Goal: Navigation & Orientation: Find specific page/section

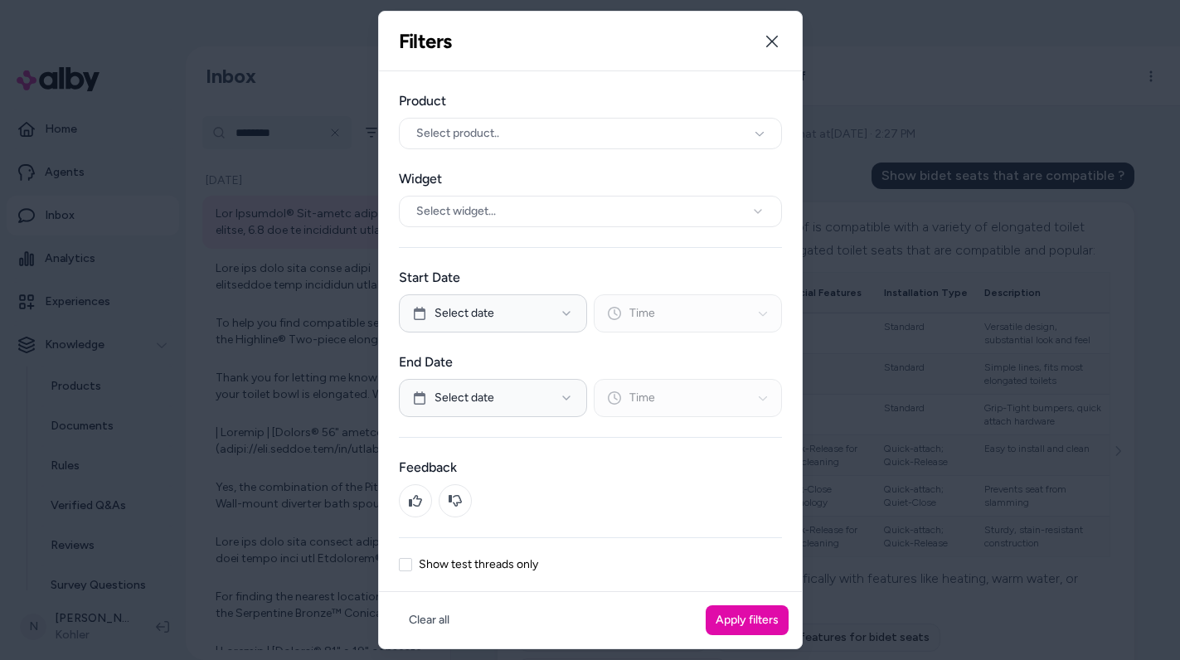
scroll to position [1236, 0]
click at [780, 37] on button "Close" at bounding box center [772, 41] width 33 height 33
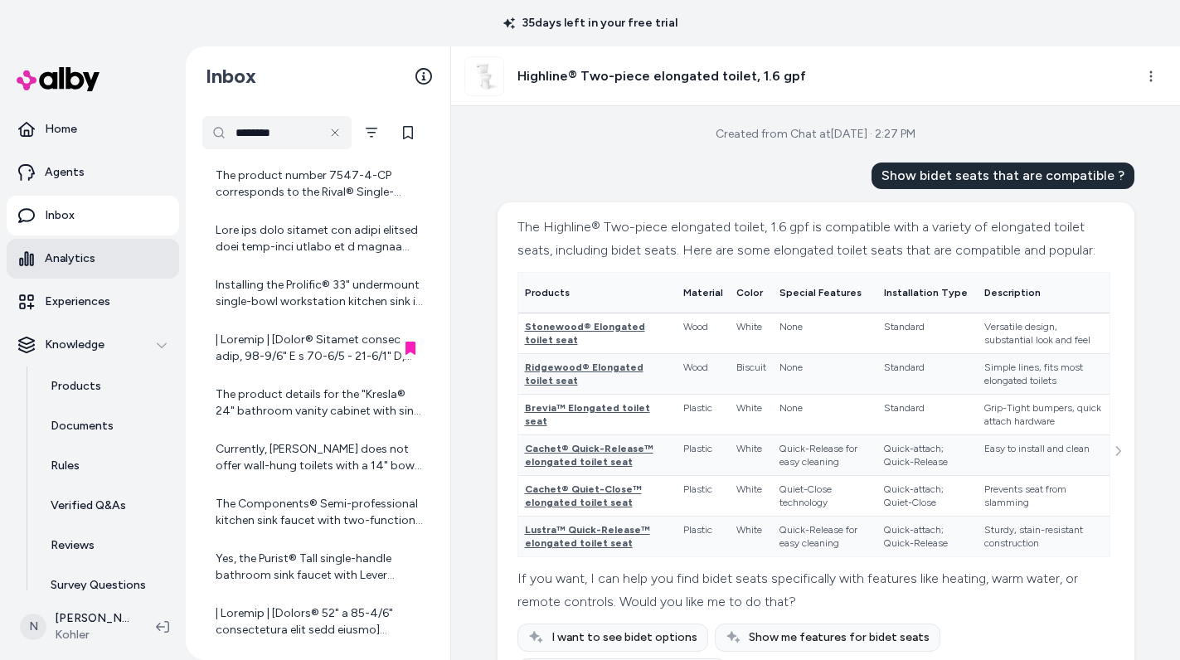
click at [79, 251] on p "Analytics" at bounding box center [70, 258] width 51 height 17
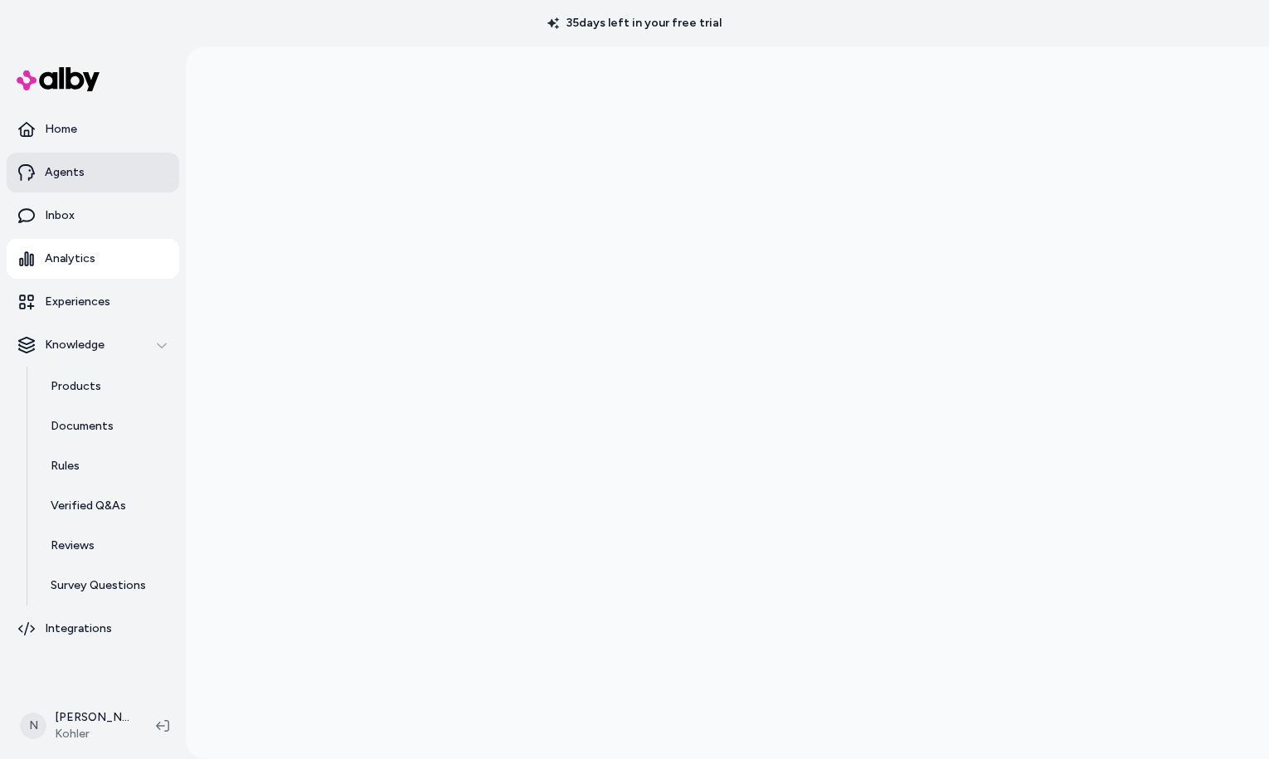
click at [91, 168] on link "Agents" at bounding box center [93, 173] width 172 height 40
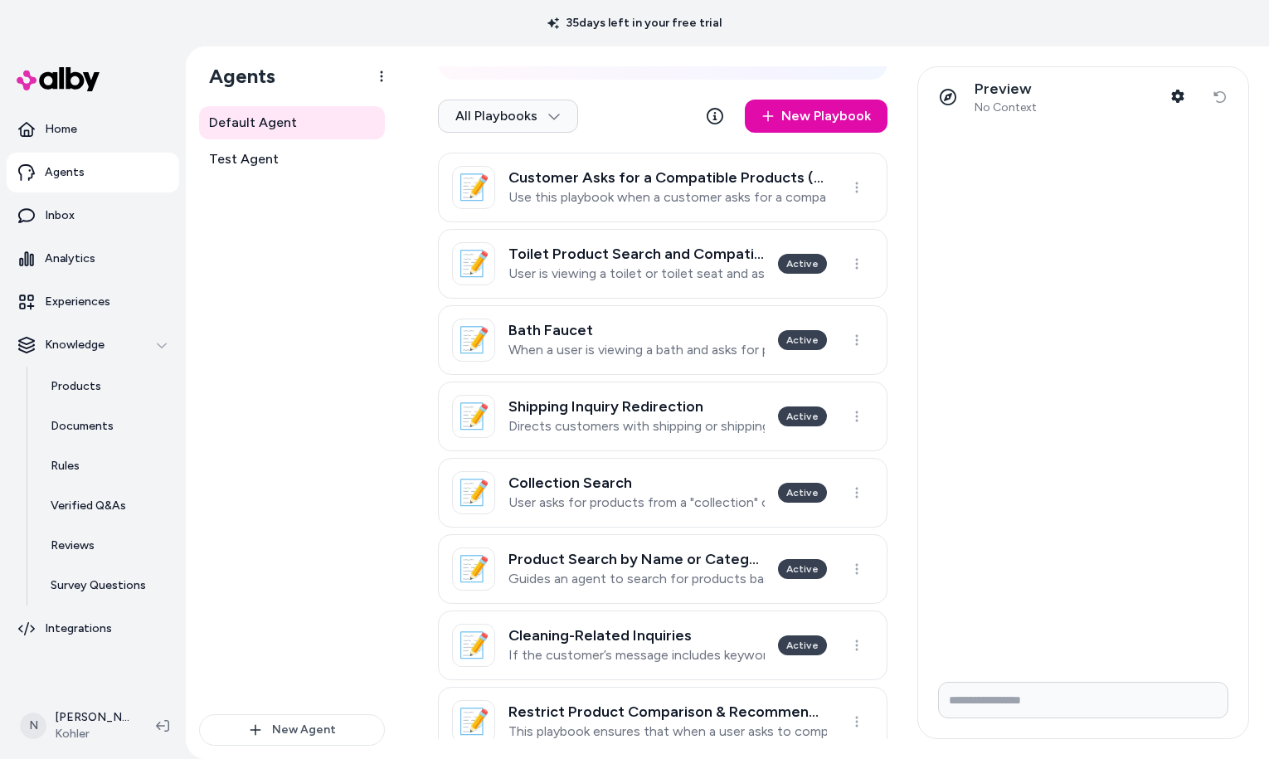
scroll to position [362, 0]
